Goal: Information Seeking & Learning: Understand process/instructions

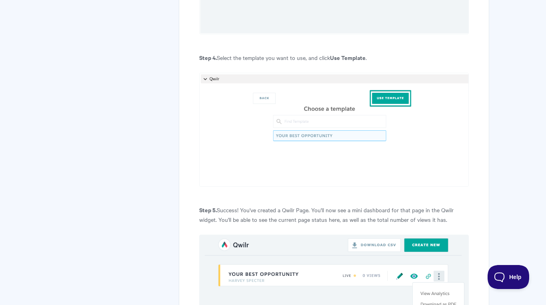
scroll to position [1209, 0]
click at [437, 234] on img at bounding box center [333, 281] width 269 height 95
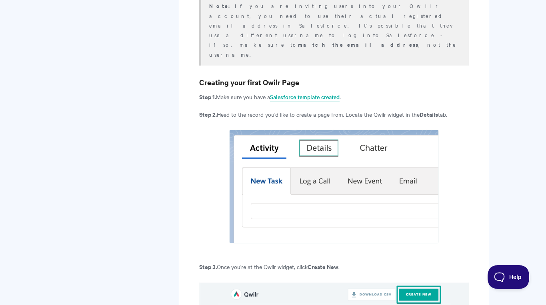
scroll to position [862, 0]
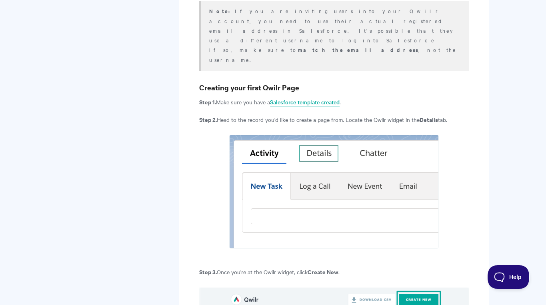
click at [305, 141] on img at bounding box center [334, 192] width 210 height 114
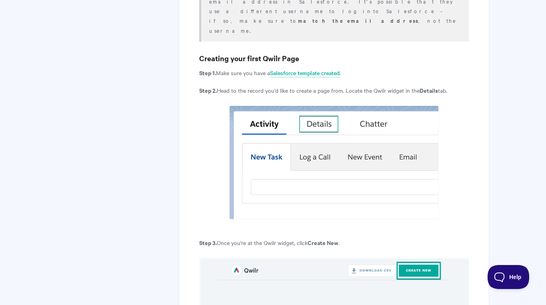
scroll to position [891, 0]
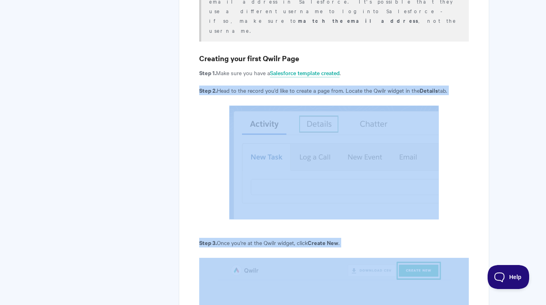
drag, startPoint x: 199, startPoint y: 30, endPoint x: 462, endPoint y: 261, distance: 350.3
copy article "Step 2. Head to the record you'd like to create a page from. Locate the Qwilr w…"
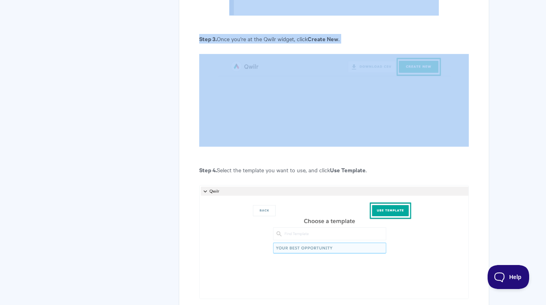
scroll to position [1096, 0]
click at [413, 185] on img at bounding box center [333, 242] width 269 height 114
drag, startPoint x: 219, startPoint y: 110, endPoint x: 454, endPoint y: 229, distance: 263.9
copy article "Select the template you want to use, and click Use Template ."
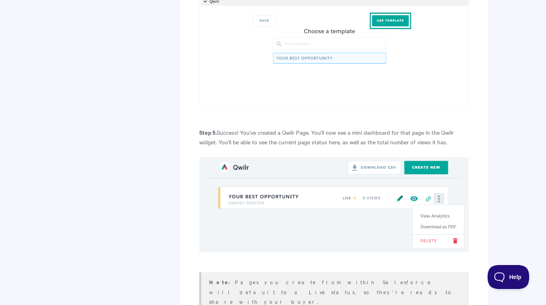
scroll to position [1285, 0]
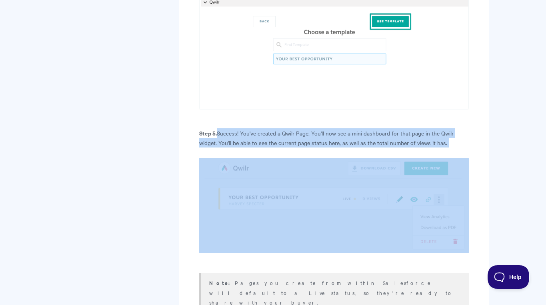
drag, startPoint x: 217, startPoint y: 72, endPoint x: 483, endPoint y: 180, distance: 286.7
copy article "Success! You've created a Qwilr Page. You'll now see a mini dashboard for that …"
click at [322, 170] on img at bounding box center [333, 205] width 269 height 95
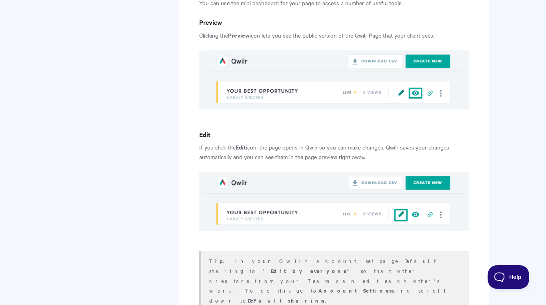
scroll to position [1641, 0]
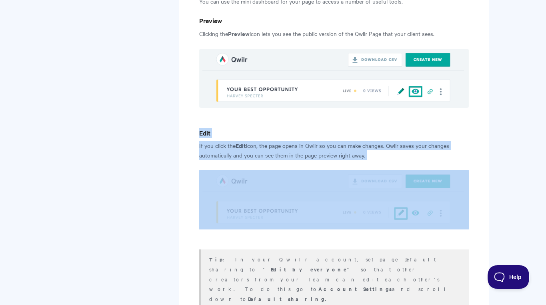
drag, startPoint x: 199, startPoint y: 63, endPoint x: 404, endPoint y: 139, distance: 217.8
click at [404, 139] on article "Salesforce: User Guide In this guide, we'll show you how to use Salesforce with…" at bounding box center [333, 182] width 269 height 3435
copy article "Edit If you click the Edit icon, the page opens in Qwilr so you can make change…"
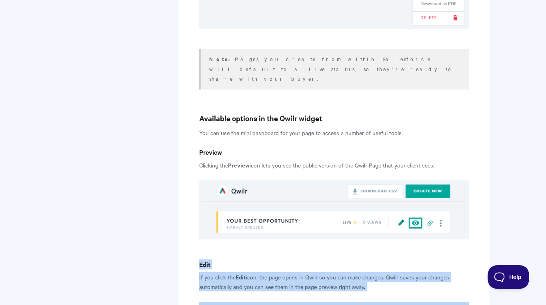
scroll to position [1503, 0]
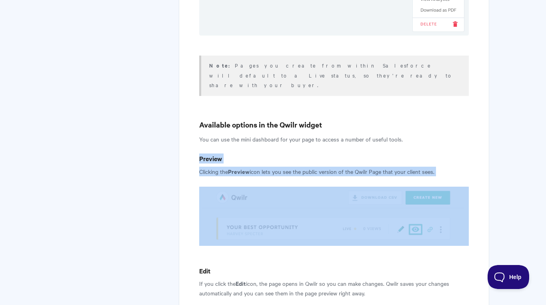
drag, startPoint x: 199, startPoint y: 88, endPoint x: 420, endPoint y: 147, distance: 228.8
copy article "Preview Clicking the Preview icon lets you see the public version of the Qwilr …"
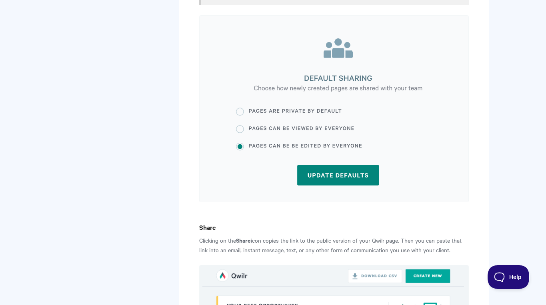
scroll to position [1959, 0]
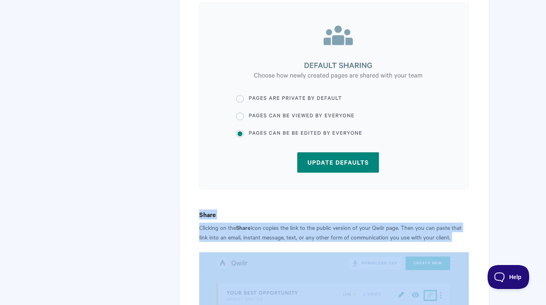
drag, startPoint x: 200, startPoint y: 116, endPoint x: 450, endPoint y: 195, distance: 262.1
copy article "Share Clicking on the Share icon copies the link to the public version of your …"
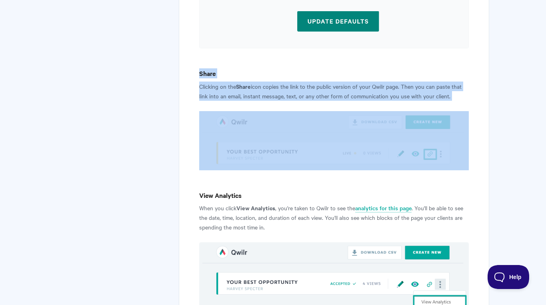
scroll to position [2105, 0]
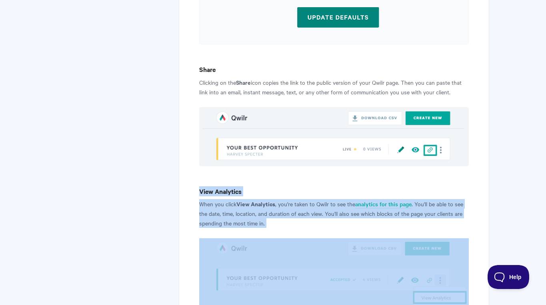
drag, startPoint x: 201, startPoint y: 91, endPoint x: 448, endPoint y: 195, distance: 267.7
copy article "View Analytics When you click View Analytics , you're taken to Qwilr to see the…"
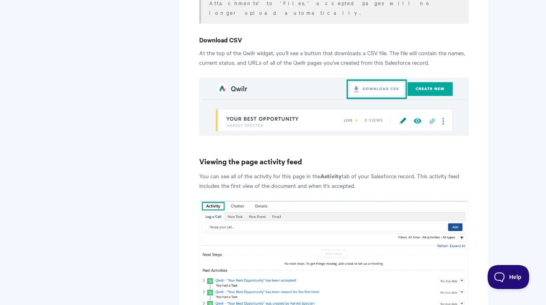
scroll to position [2833, 0]
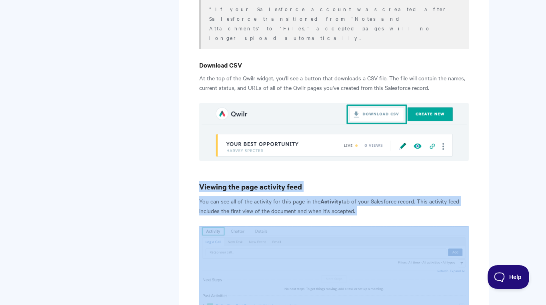
drag, startPoint x: 199, startPoint y: 49, endPoint x: 463, endPoint y: 181, distance: 294.7
copy article "Viewing the page activity feed You can see all of the activity for this page in…"
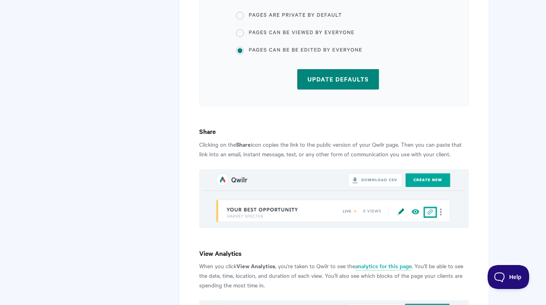
scroll to position [2043, 0]
click at [380, 262] on link "analytics for this page" at bounding box center [384, 266] width 56 height 9
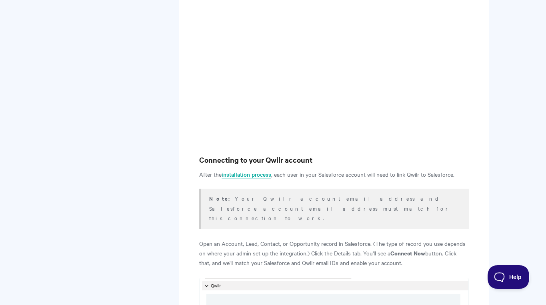
scroll to position [481, 0]
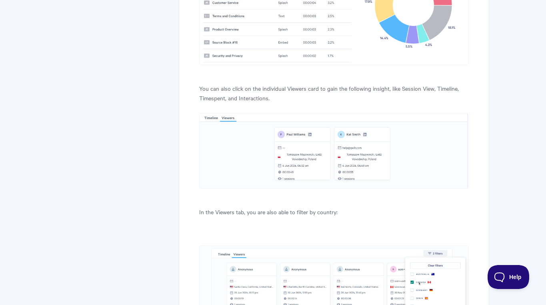
scroll to position [904, 0]
